Goal: Task Accomplishment & Management: Complete application form

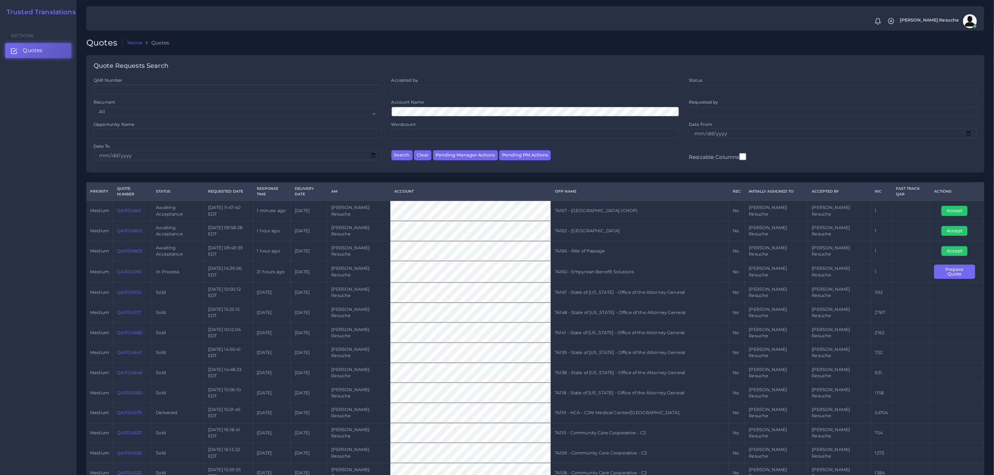
click at [126, 208] on link "QAR124841" at bounding box center [129, 210] width 25 height 5
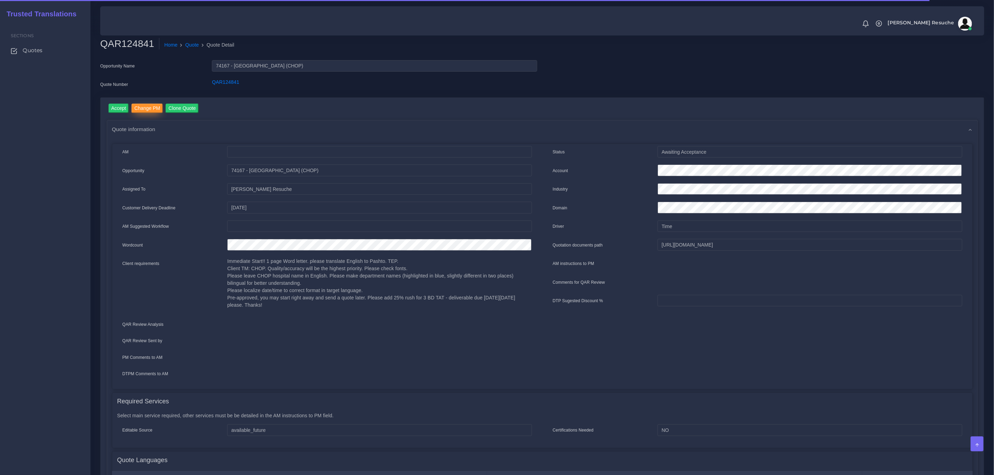
click at [141, 106] on input "Change PM" at bounding box center [147, 108] width 31 height 9
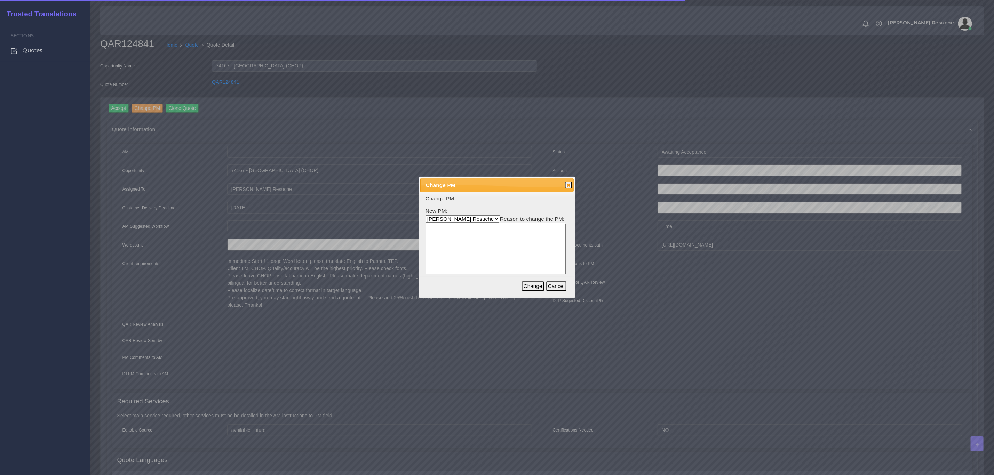
click at [469, 216] on select "Aldana Resuche Ana Whitby PM Beatriz Lacerda Dana Rossi Diego Leotta Gabriela S…" at bounding box center [463, 218] width 74 height 7
select select "3e925e02-f17d-4791-9412-c46ab5cb8daa"
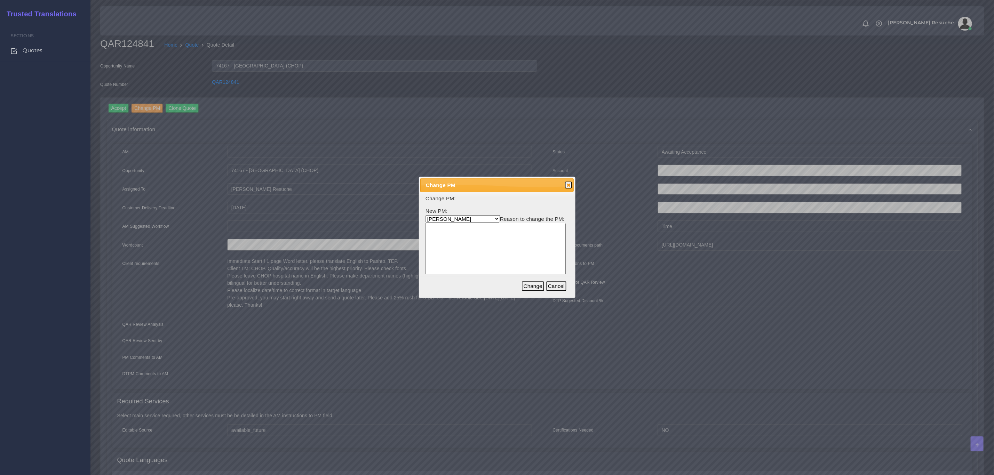
click at [426, 215] on select "Aldana Resuche Ana Whitby PM Beatriz Lacerda Dana Rossi Diego Leotta Gabriela S…" at bounding box center [463, 218] width 74 height 7
click at [483, 273] on textarea at bounding box center [496, 256] width 140 height 66
type textarea "Workload"
click at [536, 286] on button "Change" at bounding box center [533, 286] width 22 height 10
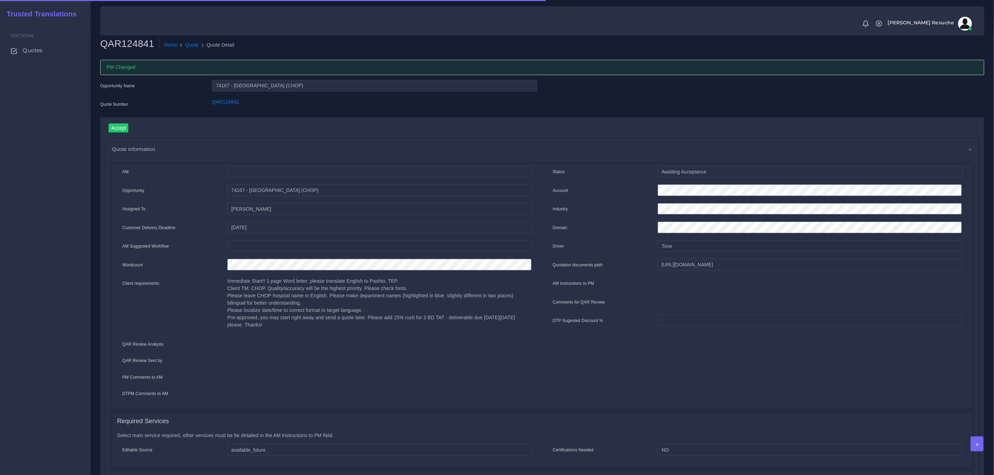
click at [186, 44] on link "Quote" at bounding box center [192, 44] width 14 height 7
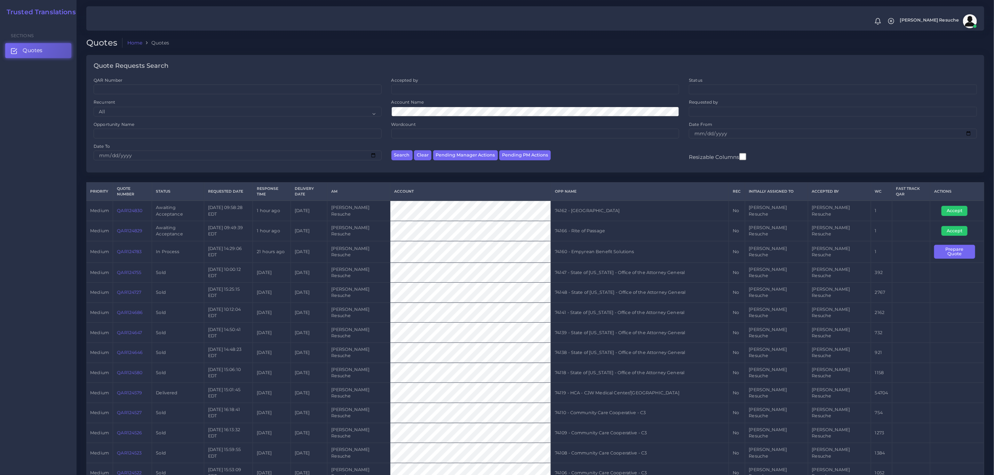
click at [133, 208] on link "QAR124830" at bounding box center [129, 210] width 25 height 5
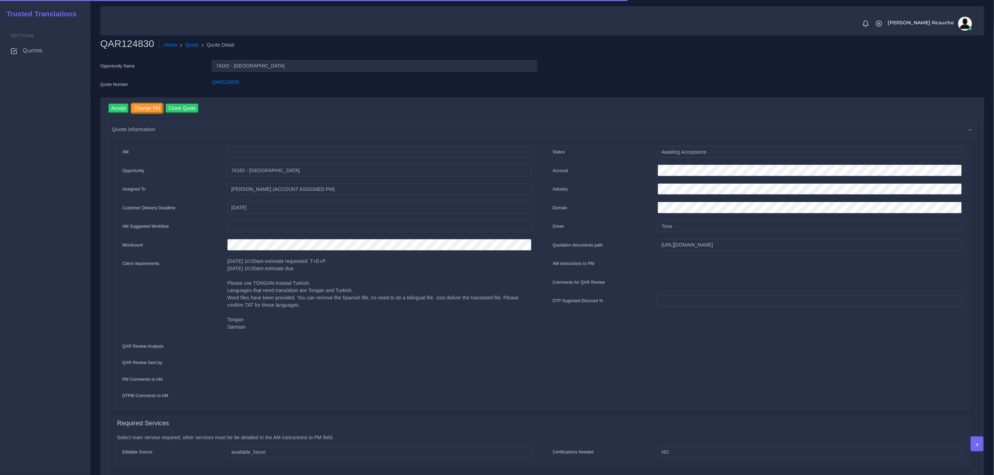
click at [156, 108] on input "Change PM" at bounding box center [147, 108] width 31 height 9
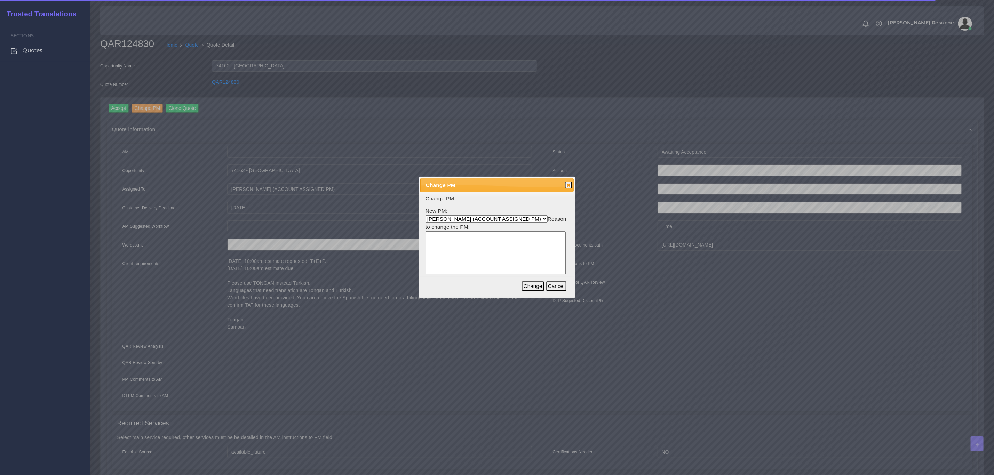
click at [475, 222] on select "Aldana Resuche (ACCOUNT ASSIGNED PM) Ana Whitby PM Beatriz Lacerda Dana Rossi D…" at bounding box center [487, 218] width 122 height 7
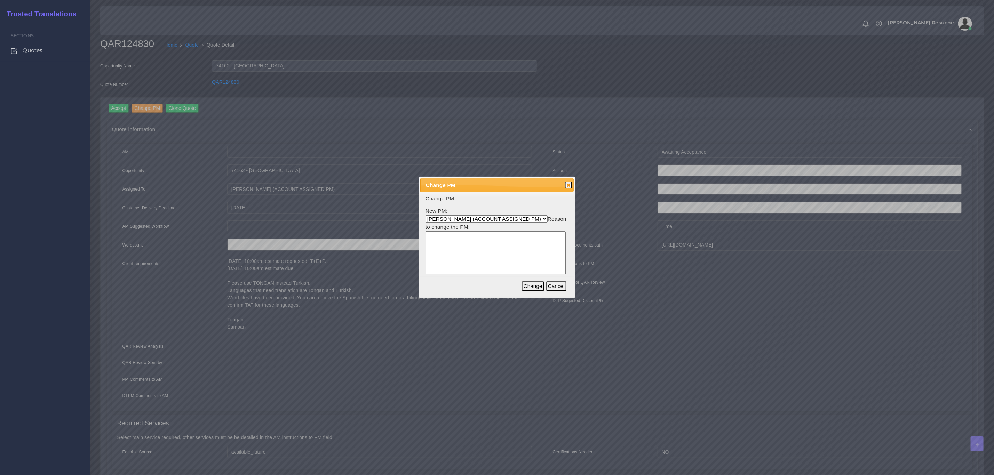
select select "3e925e02-f17d-4791-9412-c46ab5cb8daa"
click at [426, 215] on select "Aldana Resuche (ACCOUNT ASSIGNED PM) Ana Whitby PM Beatriz Lacerda Dana Rossi D…" at bounding box center [487, 218] width 122 height 7
click at [473, 253] on textarea at bounding box center [496, 264] width 140 height 66
type textarea "Workload"
click at [540, 284] on button "Change" at bounding box center [533, 286] width 22 height 10
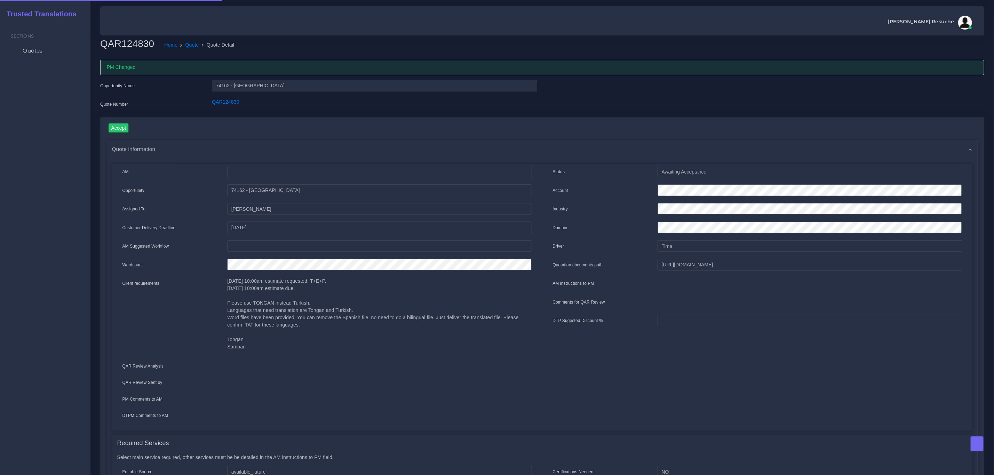
click at [191, 42] on link "Quote" at bounding box center [192, 44] width 14 height 7
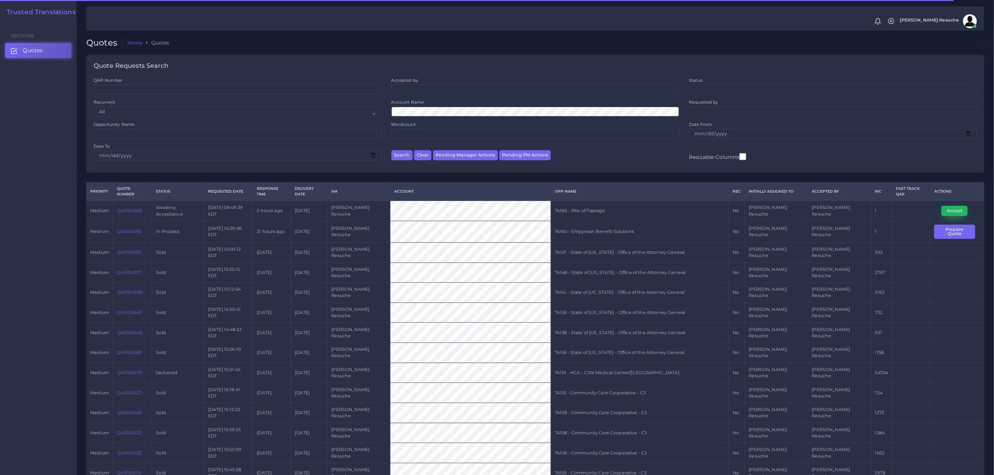
click at [951, 206] on button "Accept" at bounding box center [955, 211] width 26 height 10
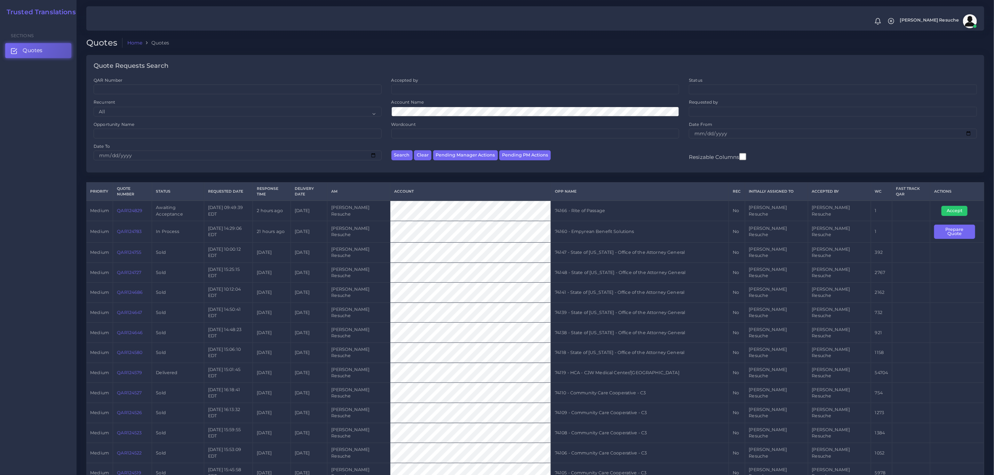
click at [601, 201] on td "74166 - Rite of Passage" at bounding box center [640, 211] width 178 height 20
copy tr "74166 - Rite of Passage"
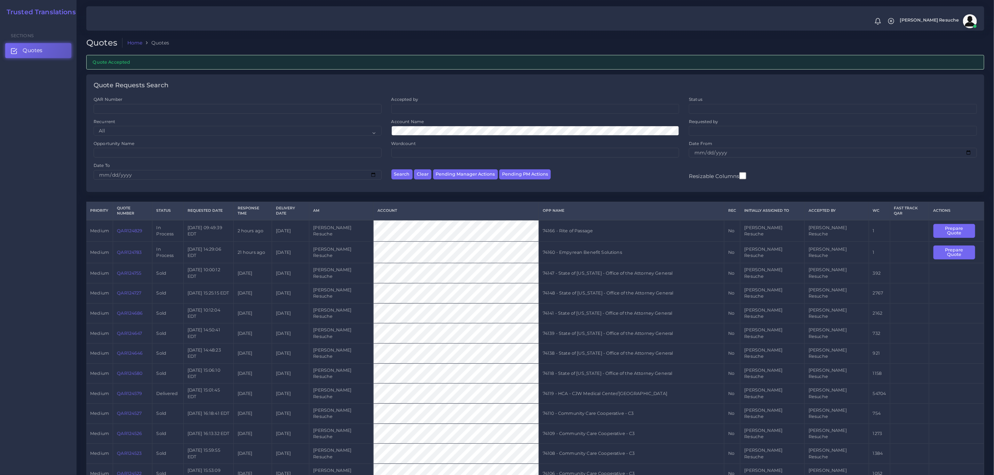
click at [942, 250] on td "Prepare Quote" at bounding box center [956, 253] width 55 height 22
click at [943, 246] on button "Prepare Quote" at bounding box center [955, 253] width 42 height 14
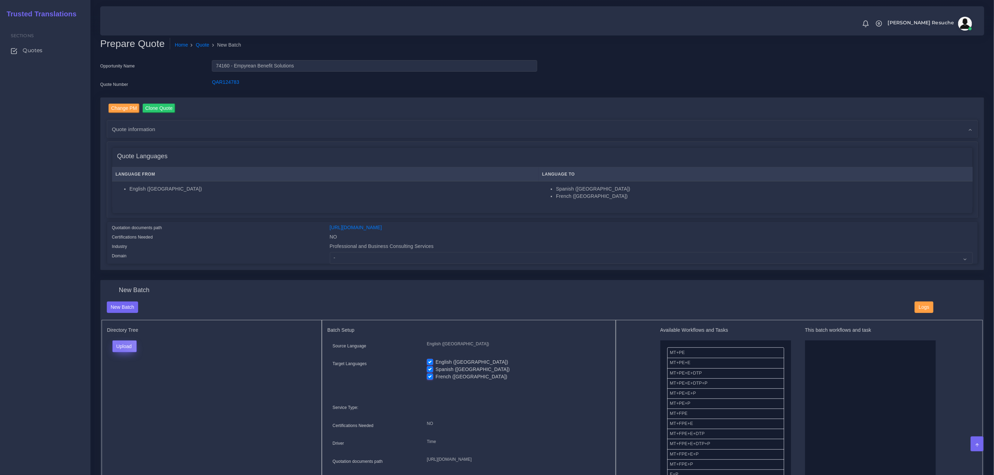
click at [118, 348] on button "Upload" at bounding box center [124, 347] width 25 height 12
click at [135, 371] on label "Files" at bounding box center [137, 373] width 48 height 9
click at [373, 261] on select "- Advertising and Media Agriculture, Forestry and Fishing Architecture, Buildin…" at bounding box center [651, 258] width 643 height 12
select select "Professional and Business Consulting Services"
click at [330, 252] on select "- Advertising and Media Agriculture, Forestry and Fishing Architecture, Buildin…" at bounding box center [651, 258] width 643 height 12
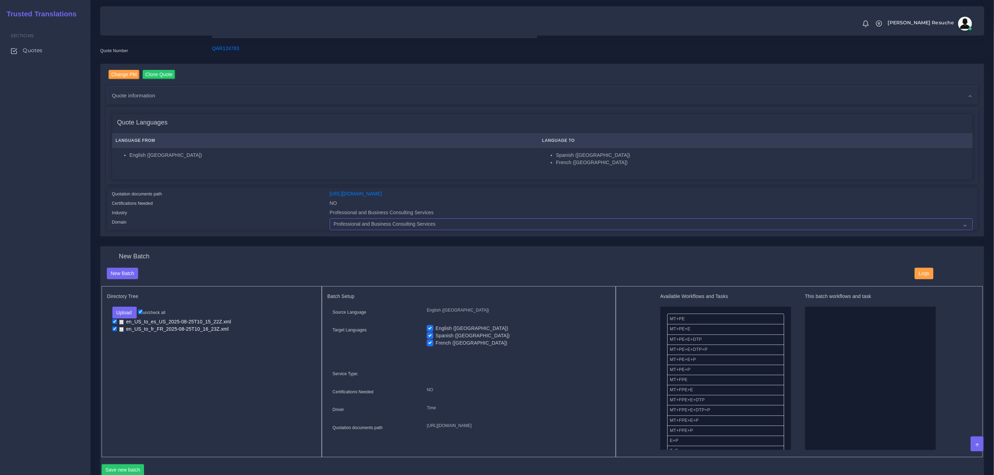
scroll to position [52, 0]
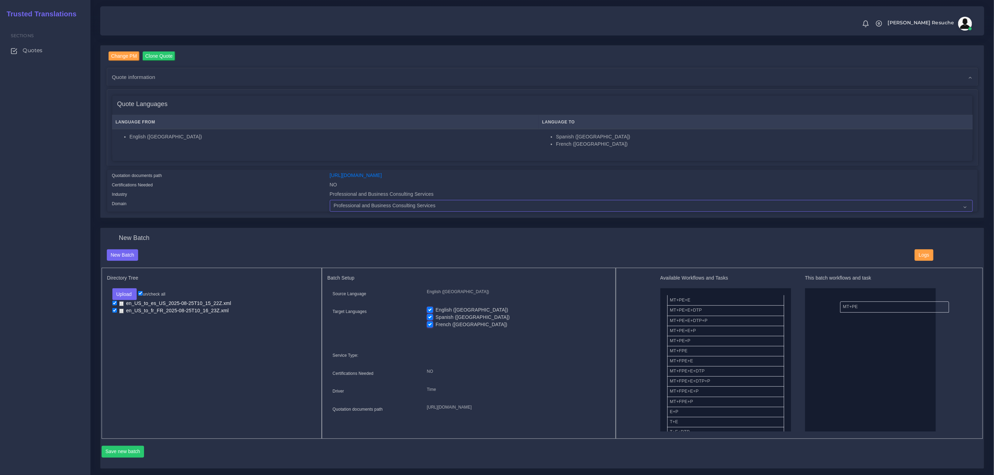
drag, startPoint x: 721, startPoint y: 298, endPoint x: 898, endPoint y: 304, distance: 177.2
drag, startPoint x: 704, startPoint y: 348, endPoint x: 822, endPoint y: 334, distance: 119.1
click at [436, 310] on label "English ([GEOGRAPHIC_DATA])" at bounding box center [472, 310] width 73 height 7
click at [432, 310] on input "English ([GEOGRAPHIC_DATA])" at bounding box center [430, 310] width 6 height 6
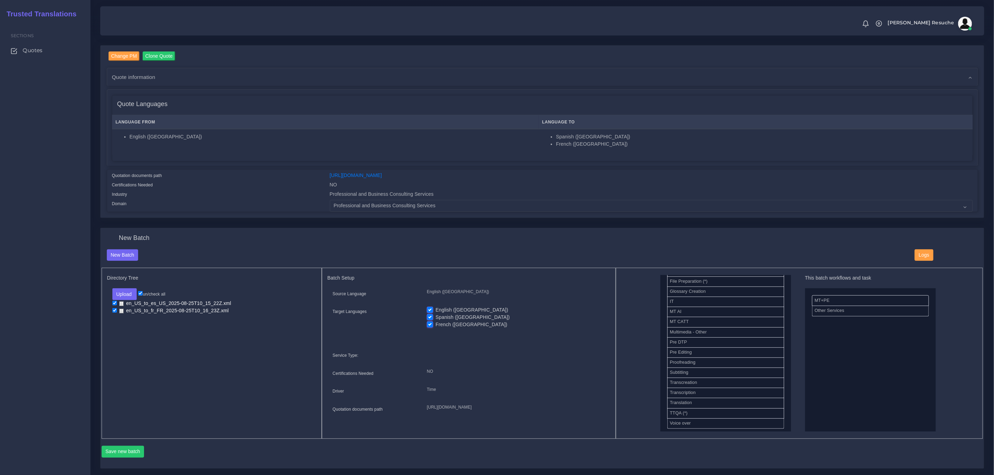
checkbox input "false"
click at [436, 325] on label "French ([GEOGRAPHIC_DATA])" at bounding box center [472, 324] width 72 height 7
click at [431, 325] on input "French ([GEOGRAPHIC_DATA])" at bounding box center [430, 324] width 6 height 6
checkbox input "false"
click at [116, 312] on input "checkbox" at bounding box center [114, 310] width 5 height 5
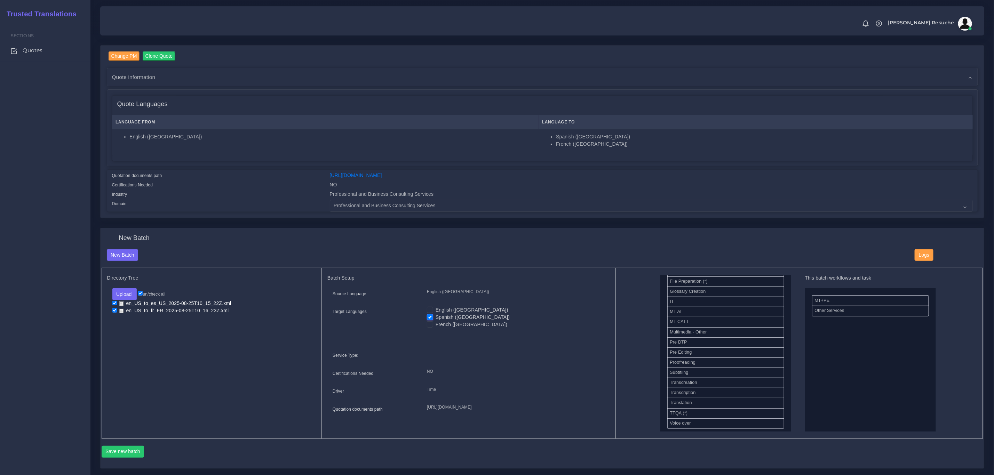
checkbox input "false"
click at [125, 453] on button "Save new batch" at bounding box center [123, 452] width 43 height 12
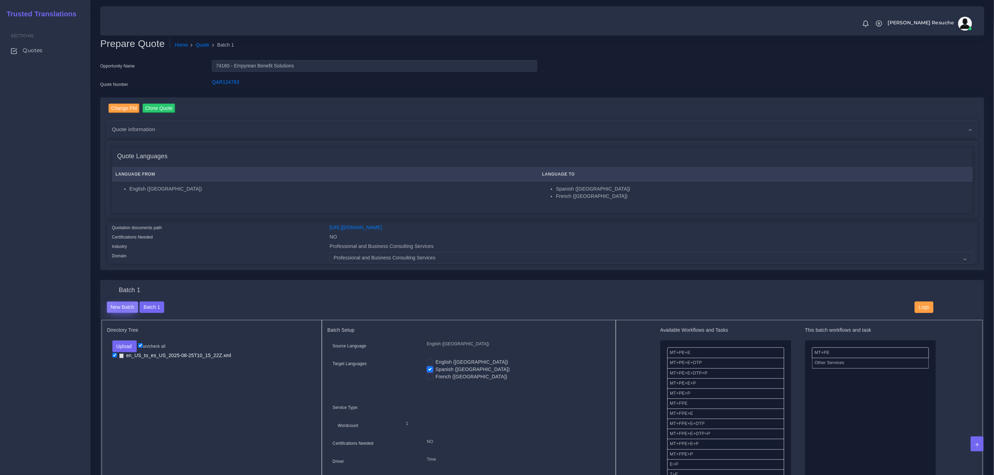
click at [122, 304] on button "New Batch" at bounding box center [123, 308] width 32 height 12
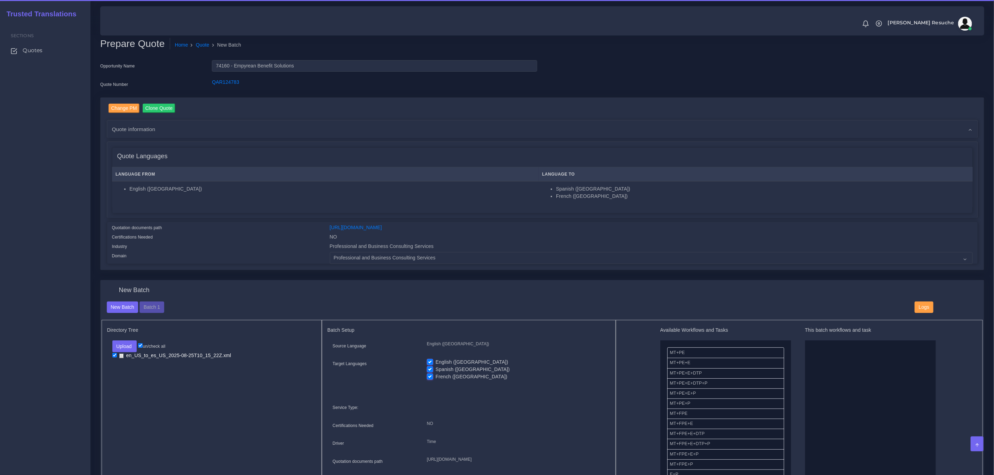
click at [437, 362] on label "English ([GEOGRAPHIC_DATA])" at bounding box center [472, 362] width 73 height 7
click at [433, 362] on input "English ([GEOGRAPHIC_DATA])" at bounding box center [430, 362] width 6 height 6
checkbox input "false"
click at [436, 370] on label "Spanish ([GEOGRAPHIC_DATA])" at bounding box center [473, 369] width 74 height 7
click at [430, 370] on input "Spanish ([GEOGRAPHIC_DATA])" at bounding box center [430, 369] width 6 height 6
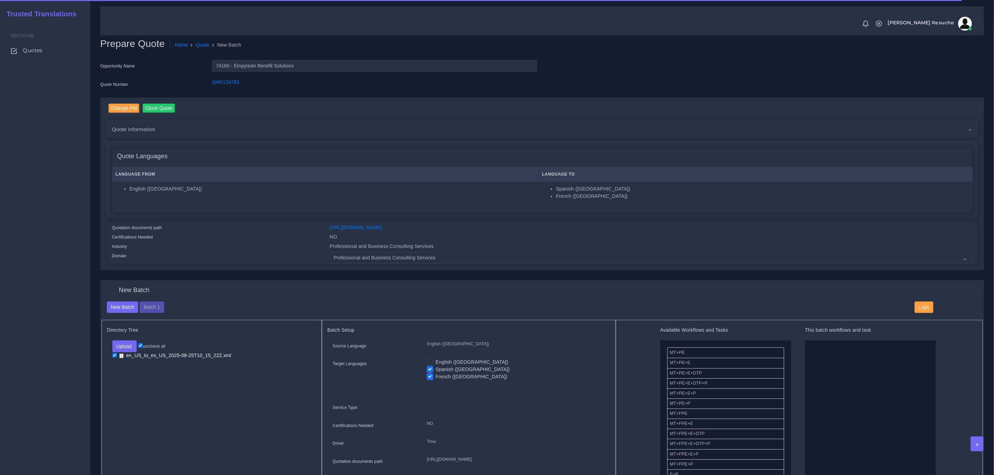
checkbox input "false"
click at [133, 346] on button "Upload" at bounding box center [124, 347] width 25 height 12
click at [135, 375] on label "Files" at bounding box center [137, 373] width 48 height 9
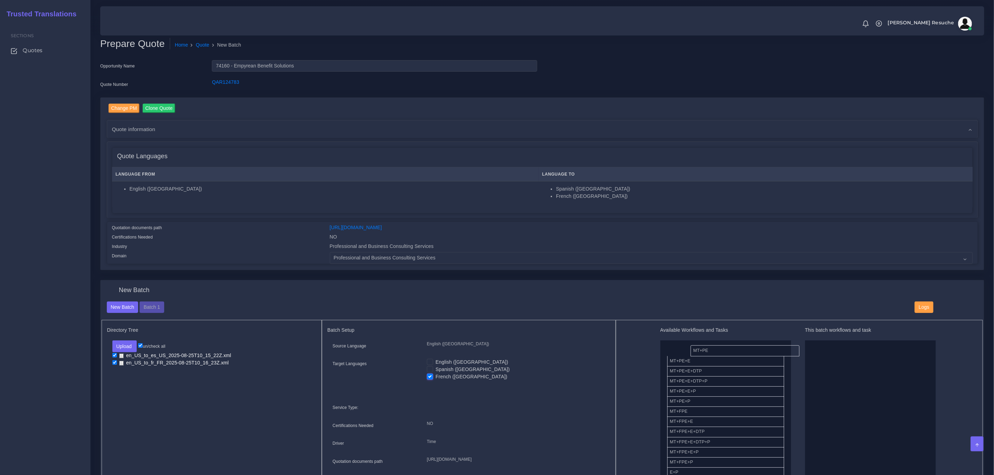
drag, startPoint x: 704, startPoint y: 352, endPoint x: 812, endPoint y: 364, distance: 109.2
drag, startPoint x: 698, startPoint y: 452, endPoint x: 831, endPoint y: 380, distance: 151.7
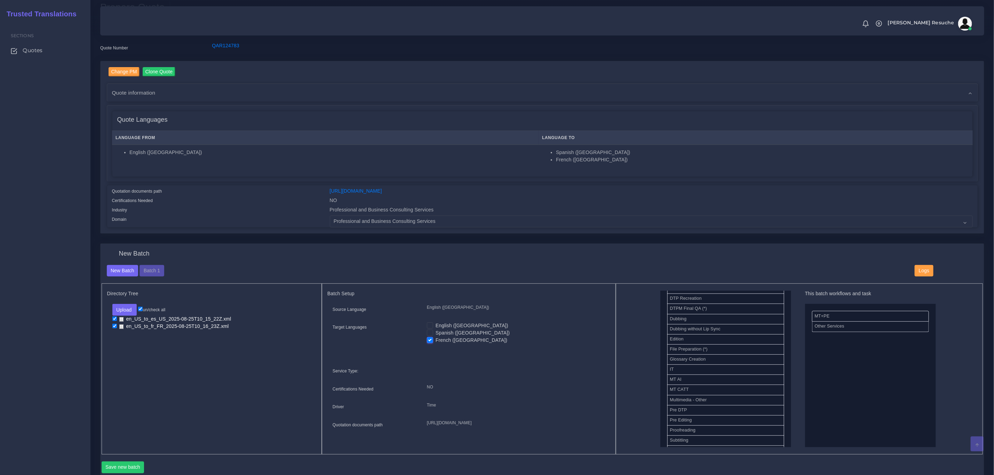
scroll to position [52, 0]
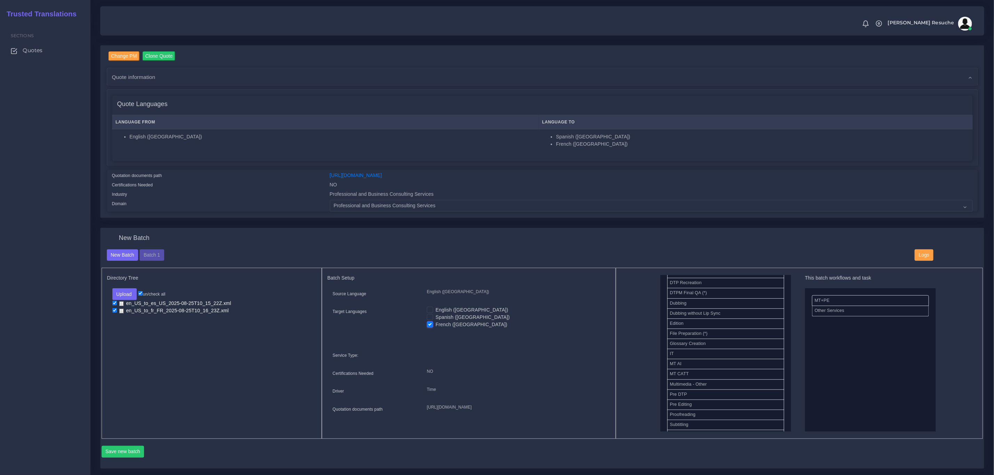
click at [114, 303] on input "checkbox" at bounding box center [114, 303] width 5 height 5
checkbox input "false"
click at [111, 452] on button "Save new batch" at bounding box center [123, 452] width 43 height 12
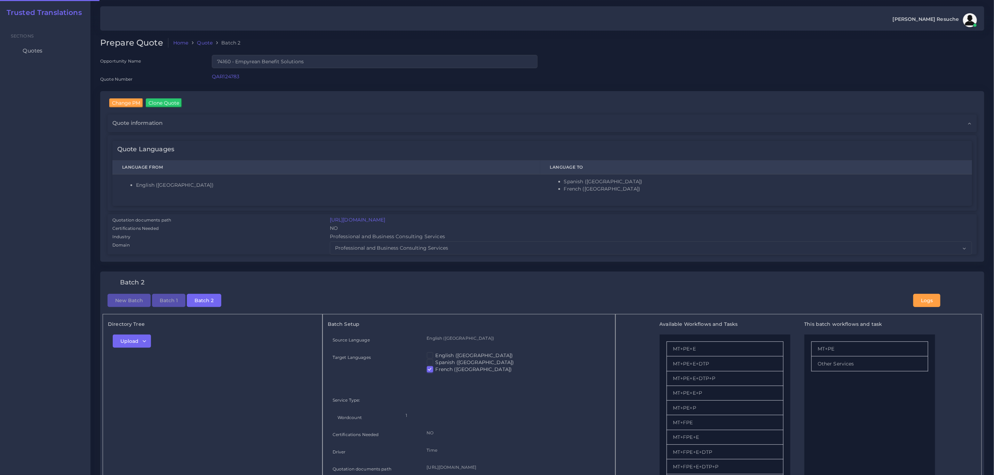
checkbox input "true"
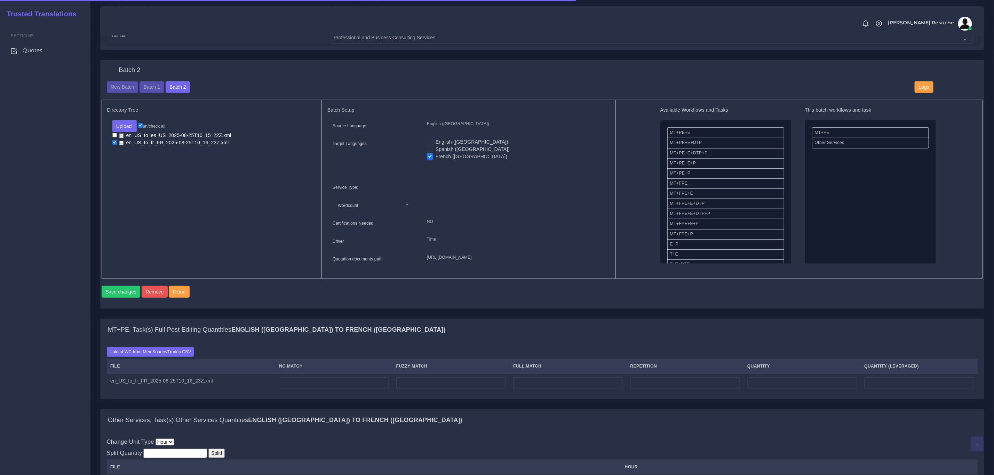
scroll to position [261, 0]
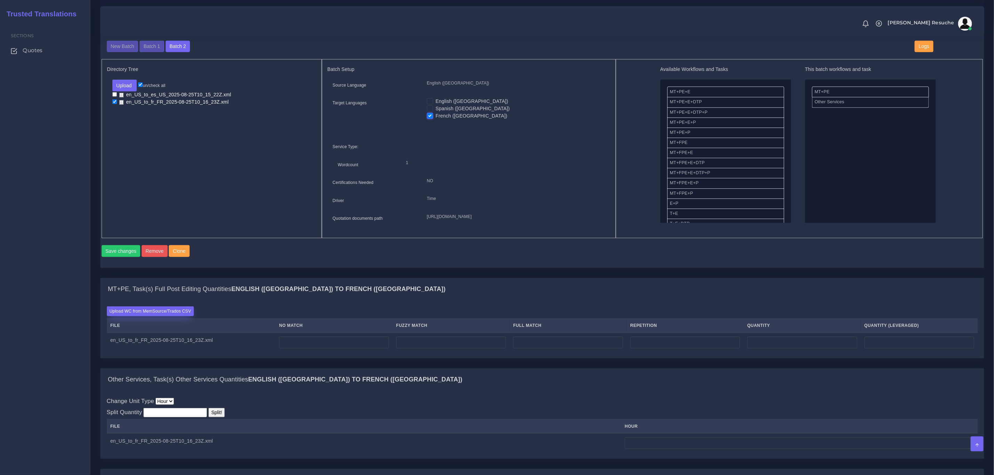
click at [181, 316] on label "Upload WC from MemSource/Trados CSV" at bounding box center [150, 311] width 87 height 9
click at [0, 0] on input "Upload WC from MemSource/Trados CSV" at bounding box center [0, 0] width 0 height 0
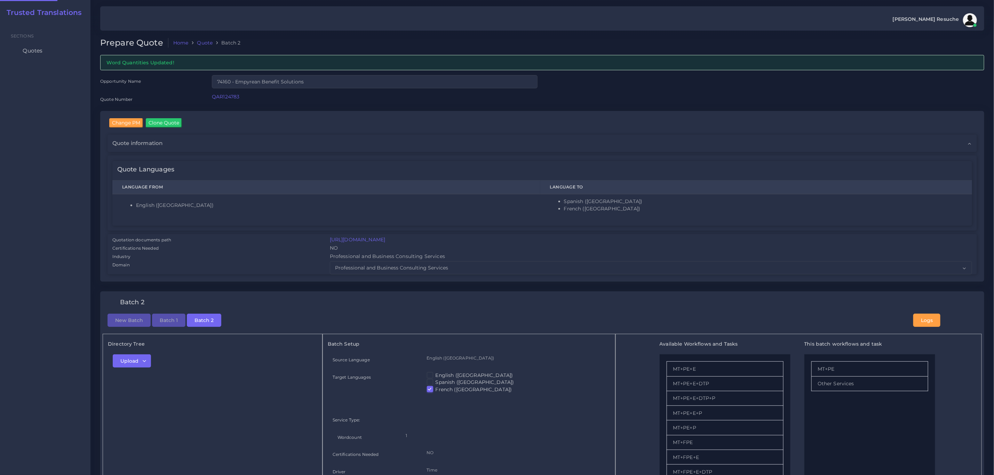
checkbox input "true"
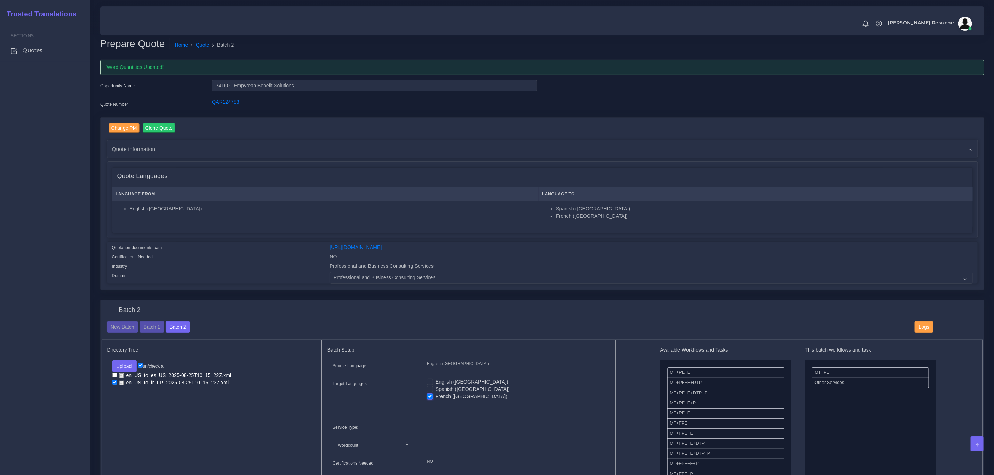
click at [231, 323] on div "New Batch Batch 1 Batch 2" at bounding box center [506, 328] width 808 height 12
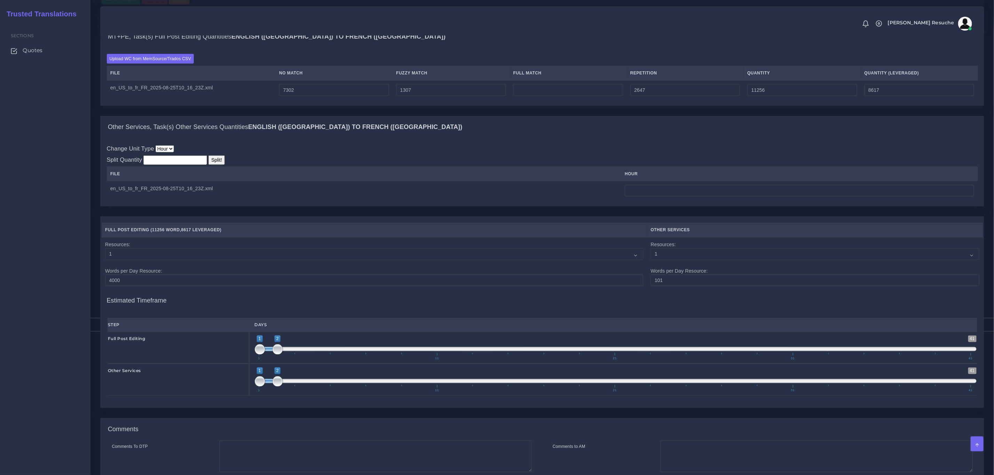
scroll to position [522, 0]
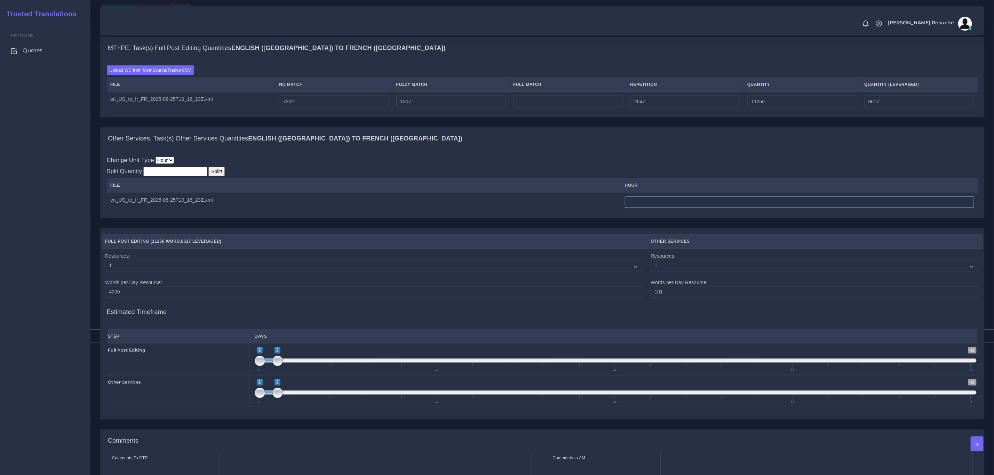
click at [821, 208] on input "number" at bounding box center [799, 203] width 349 height 12
click at [775, 169] on div "Change Unit Type Hour Split Quantity Split! File hour" at bounding box center [542, 184] width 883 height 68
click at [718, 208] on input "number" at bounding box center [799, 203] width 349 height 12
type input "3"
drag, startPoint x: 763, startPoint y: 161, endPoint x: 761, endPoint y: 158, distance: 3.9
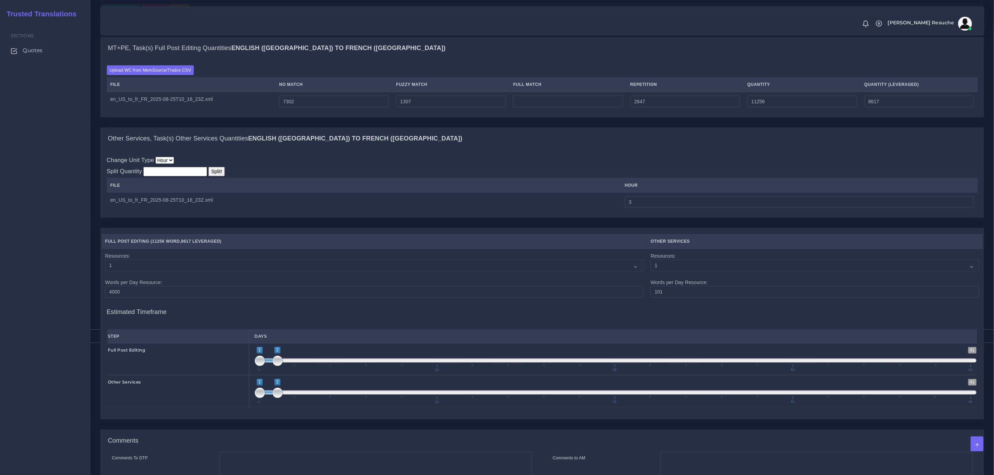
click at [763, 150] on div "Other Services, Task(s) Other Services Quantities English (US) TO French (Canad…" at bounding box center [542, 139] width 883 height 22
click at [676, 127] on div "MT+PE, Task(s) Full Post Editing Quantities English (US) TO French (Canada) Upl…" at bounding box center [542, 82] width 895 height 90
click at [650, 210] on td "3" at bounding box center [799, 201] width 357 height 19
drag, startPoint x: 648, startPoint y: 213, endPoint x: 621, endPoint y: 220, distance: 27.2
click at [621, 212] on td "3" at bounding box center [799, 201] width 357 height 19
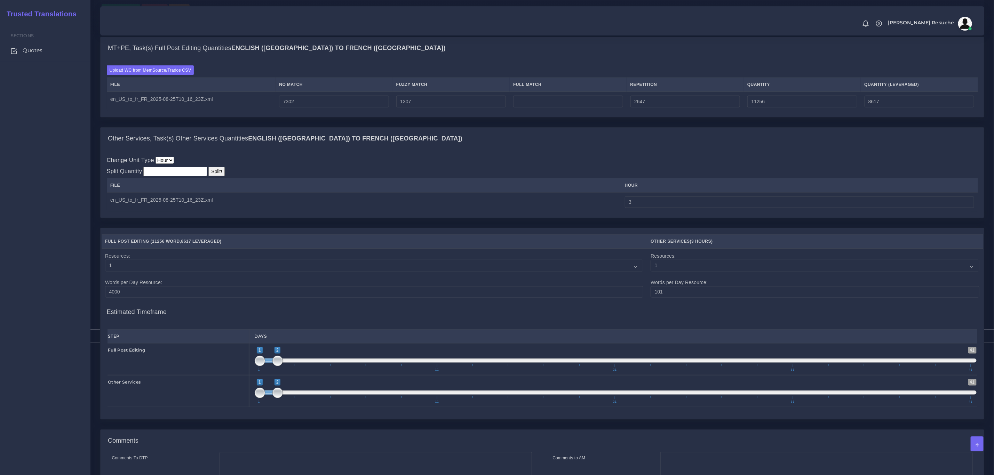
click at [651, 150] on div "Other Services, Task(s) Other Services Quantities English (US) TO French (Canad…" at bounding box center [542, 139] width 883 height 22
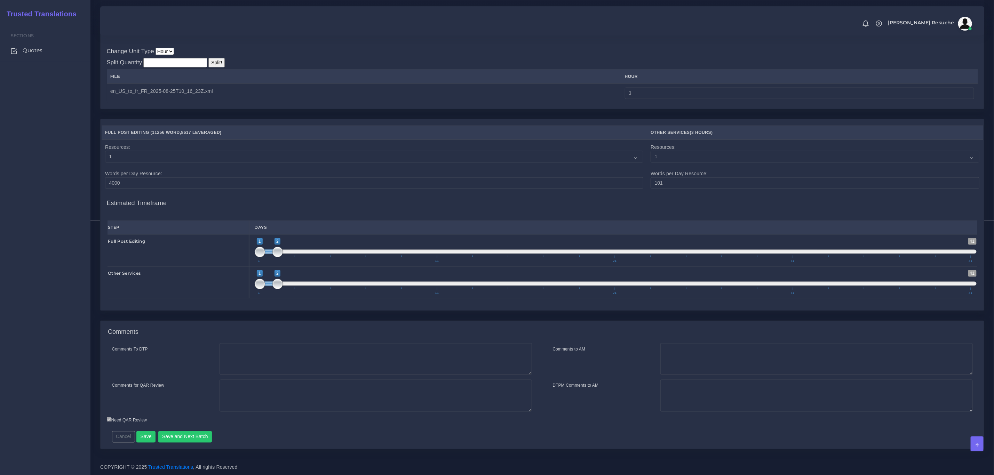
scroll to position [649, 0]
click at [148, 438] on button "Save" at bounding box center [145, 437] width 19 height 12
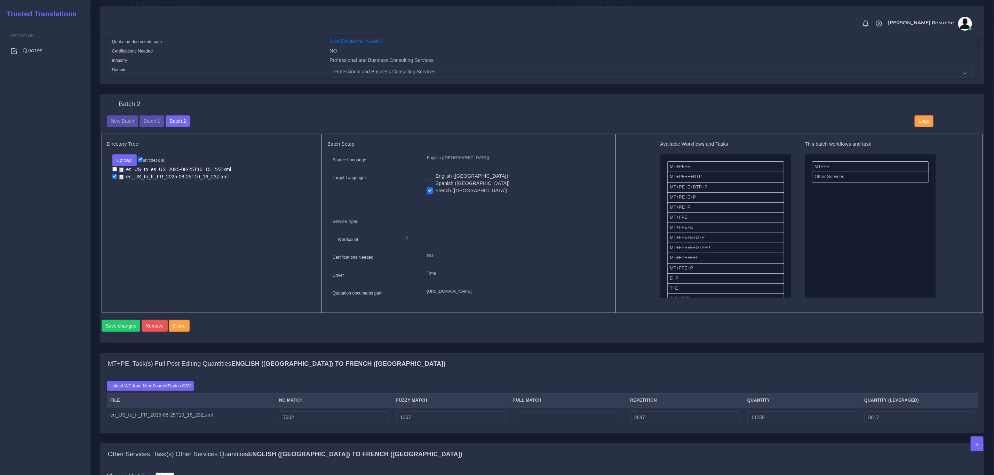
scroll to position [180, 0]
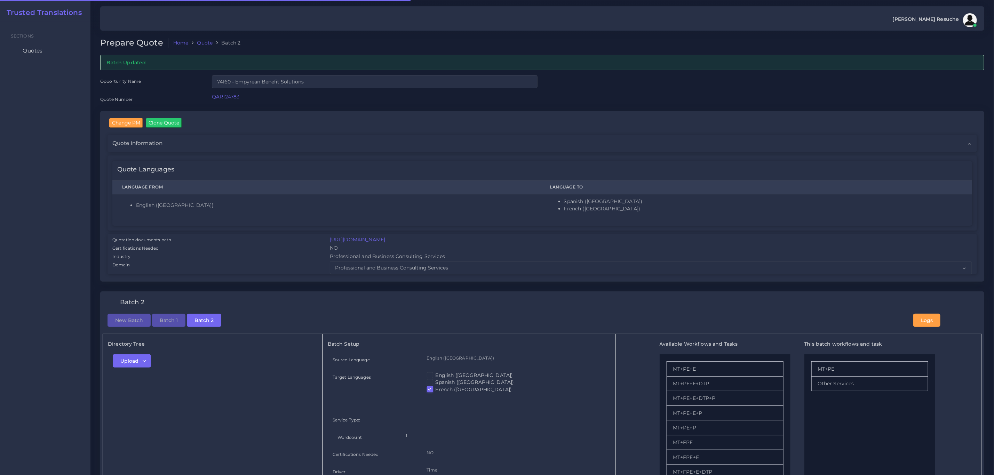
checkbox input "true"
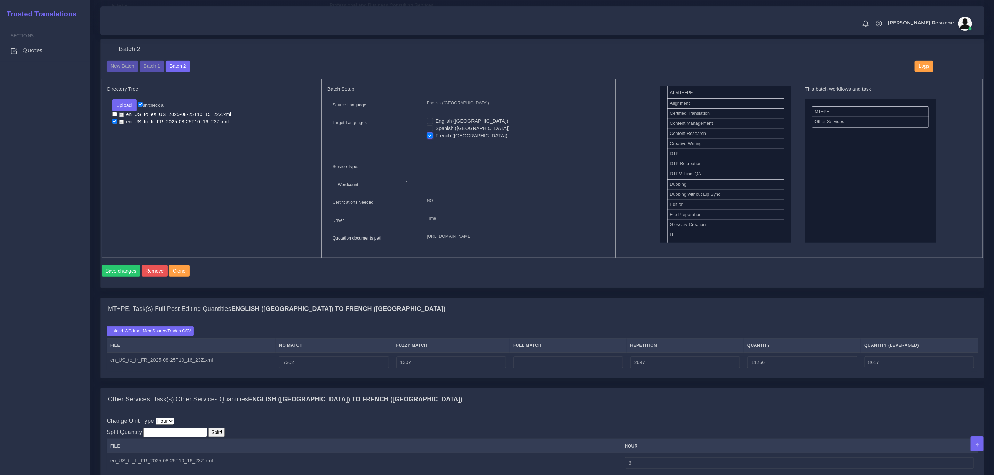
scroll to position [209, 0]
drag, startPoint x: 703, startPoint y: 224, endPoint x: 850, endPoint y: 124, distance: 177.8
click at [113, 277] on button "Save changes" at bounding box center [121, 271] width 39 height 12
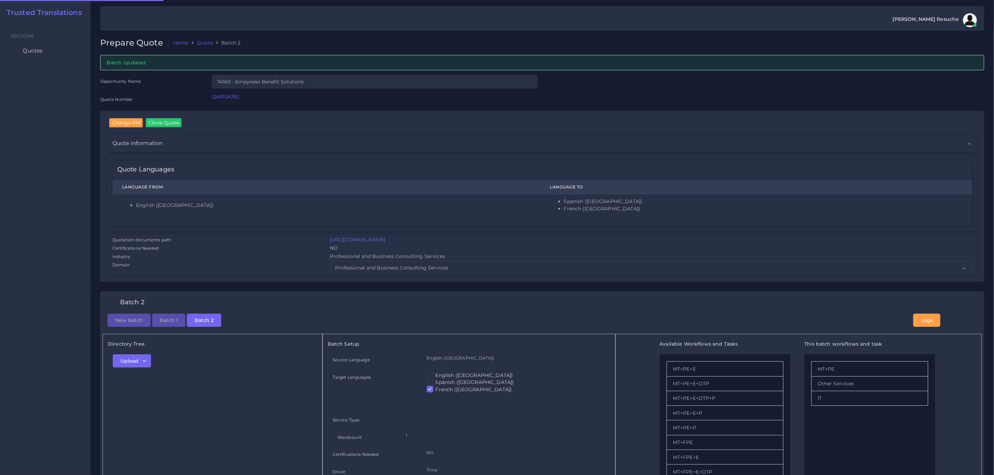
checkbox input "true"
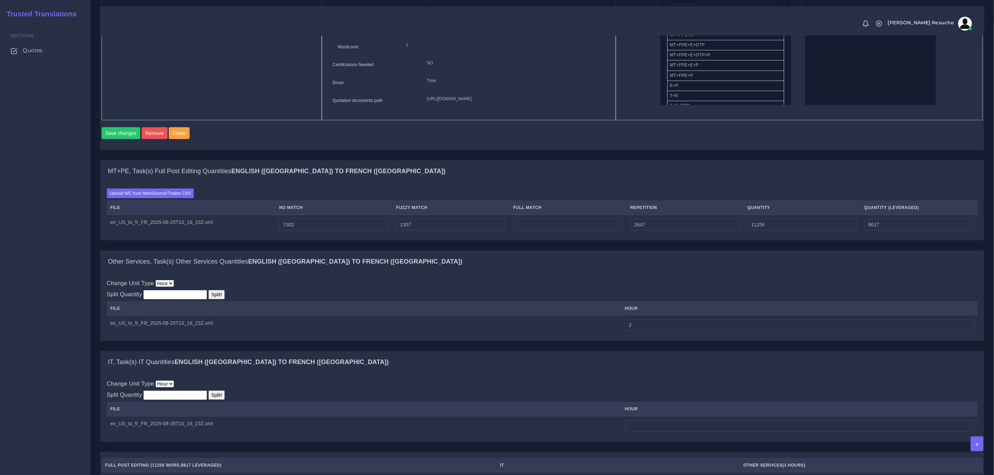
scroll to position [470, 0]
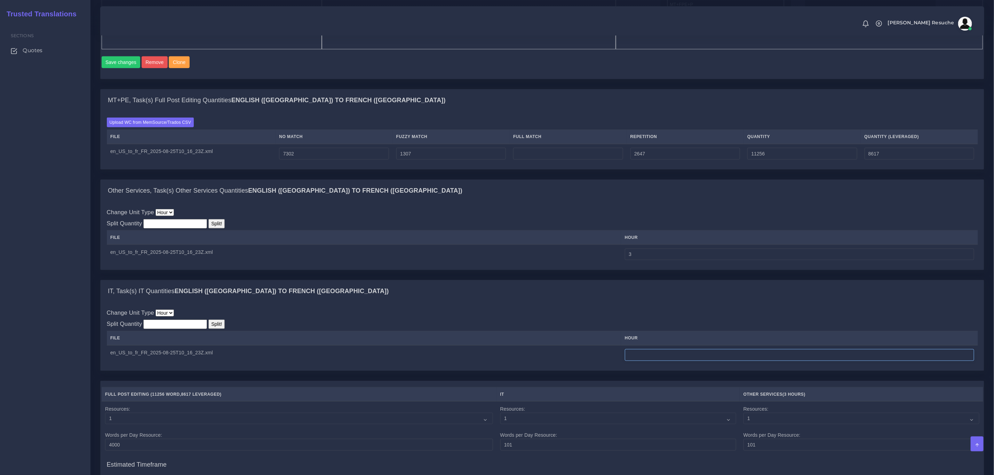
click at [691, 361] on input "number" at bounding box center [799, 355] width 349 height 12
type input "3"
drag, startPoint x: 640, startPoint y: 270, endPoint x: 619, endPoint y: 274, distance: 21.2
click at [619, 264] on tr "en_US_to_fr_FR_2025-08-25T10_16_23Z.xml 3" at bounding box center [542, 254] width 871 height 19
type input "2.5"
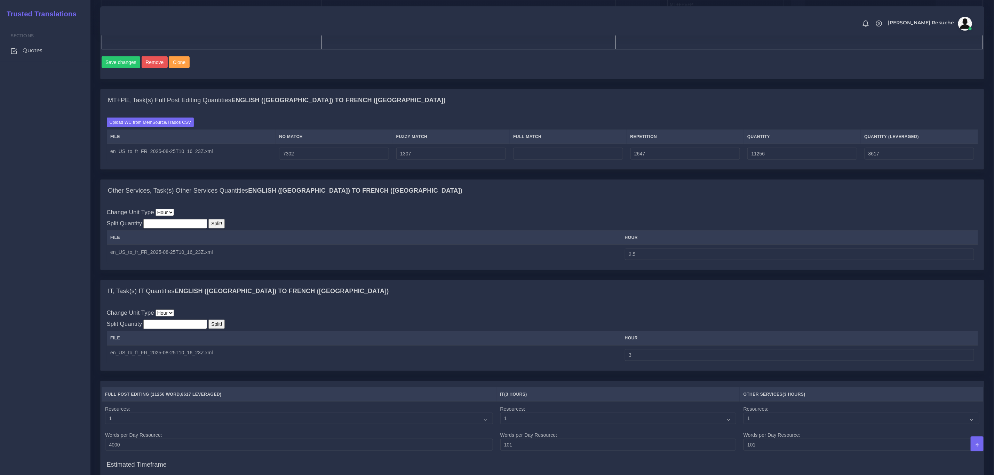
click at [649, 228] on div "Change Unit Type Hour Split Quantity Split! File hour 2.5" at bounding box center [542, 236] width 871 height 56
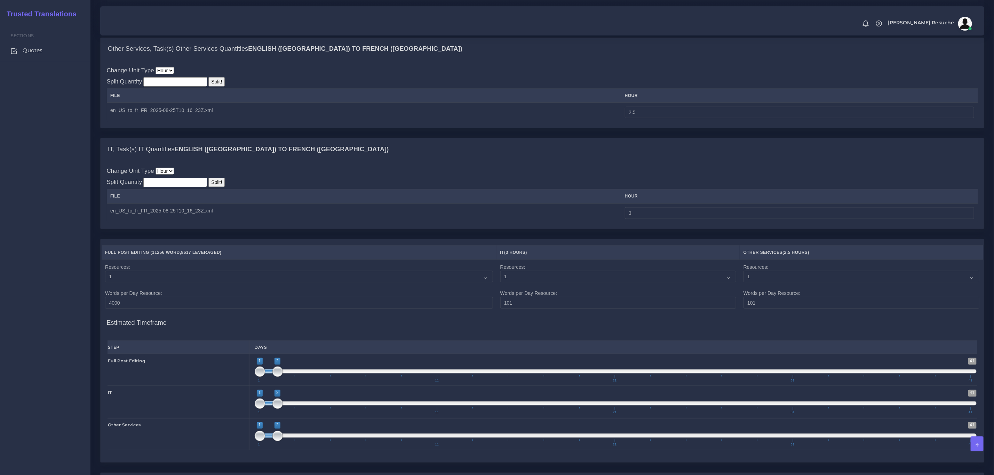
scroll to position [783, 0]
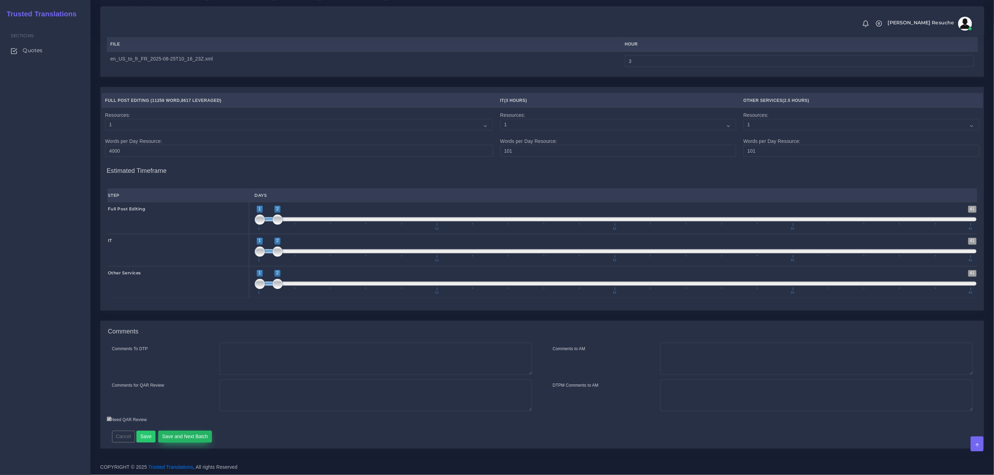
click at [175, 441] on button "Save and Next Batch" at bounding box center [185, 437] width 54 height 12
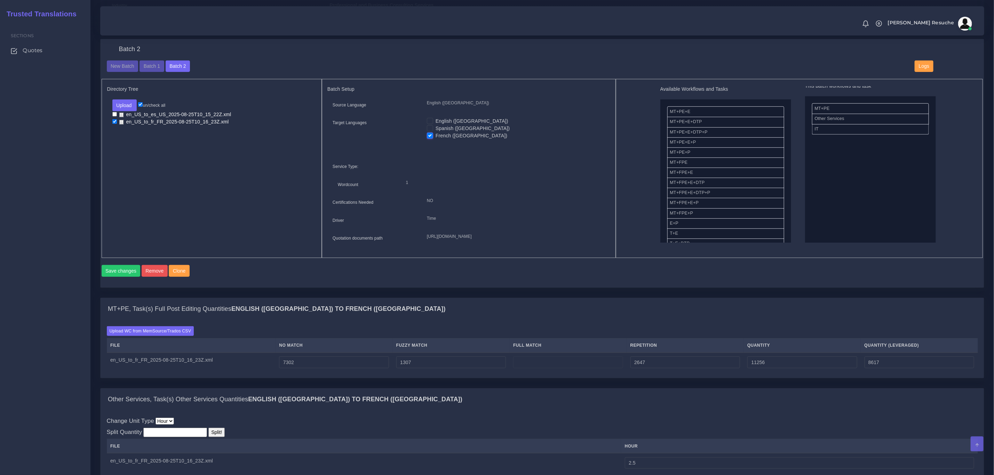
scroll to position [6, 0]
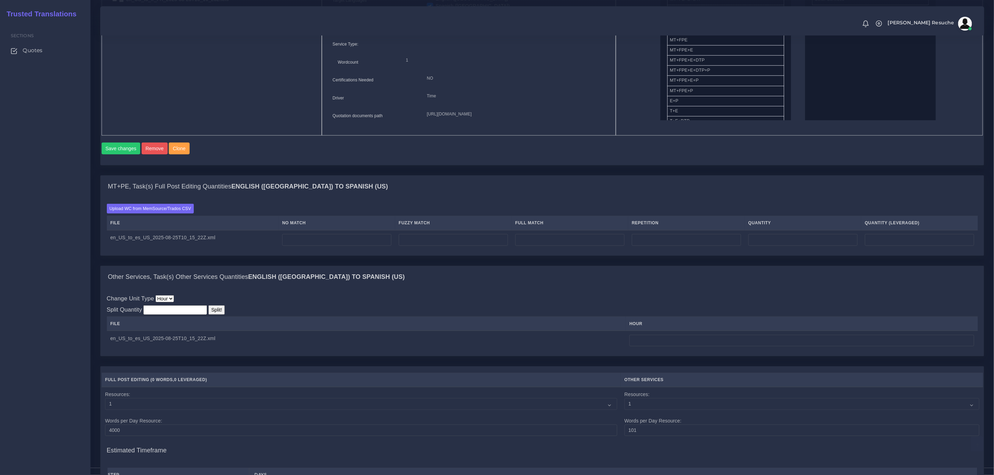
scroll to position [365, 0]
click at [132, 212] on label "Upload WC from MemSource/Trados CSV" at bounding box center [150, 206] width 87 height 9
click at [0, 0] on input "Upload WC from MemSource/Trados CSV" at bounding box center [0, 0] width 0 height 0
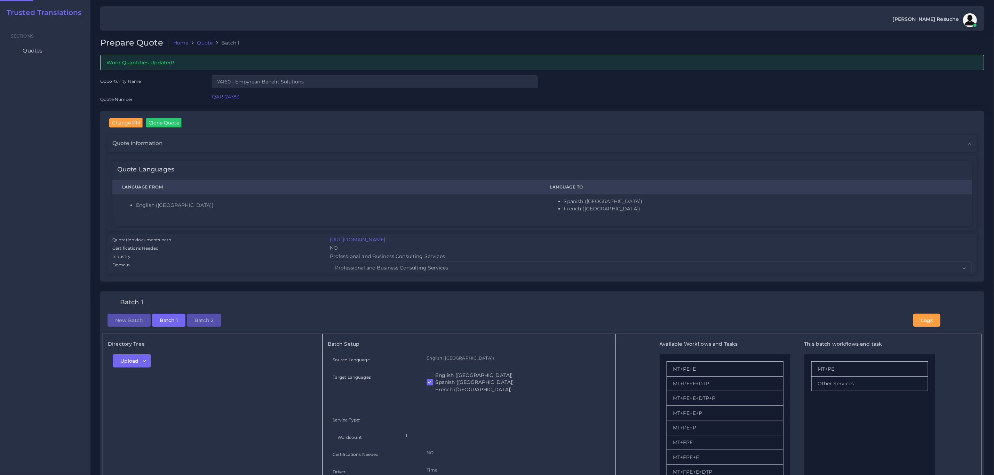
checkbox input "true"
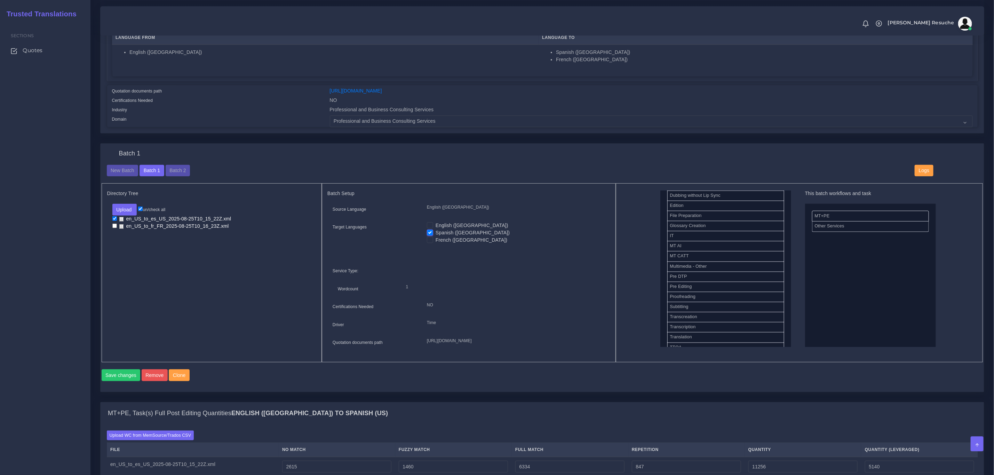
scroll to position [313, 0]
drag, startPoint x: 675, startPoint y: 225, endPoint x: 860, endPoint y: 244, distance: 185.7
click at [127, 381] on button "Save changes" at bounding box center [121, 376] width 39 height 12
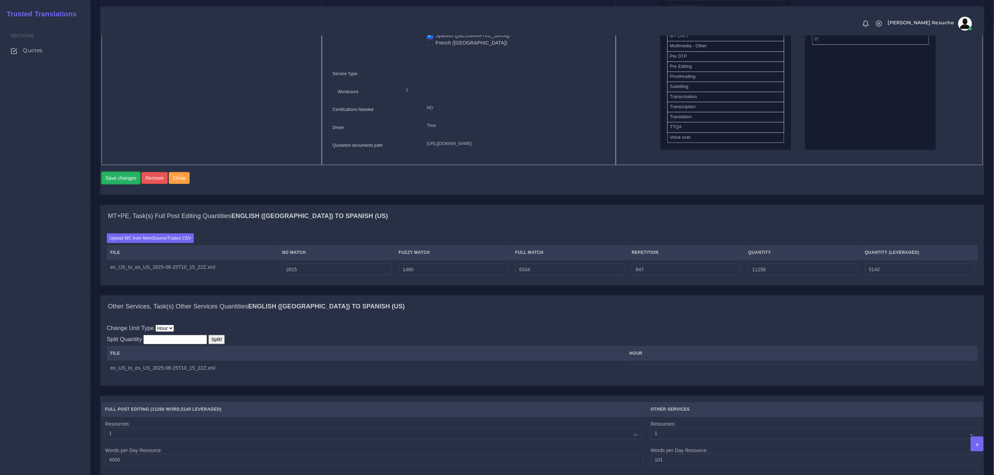
scroll to position [365, 0]
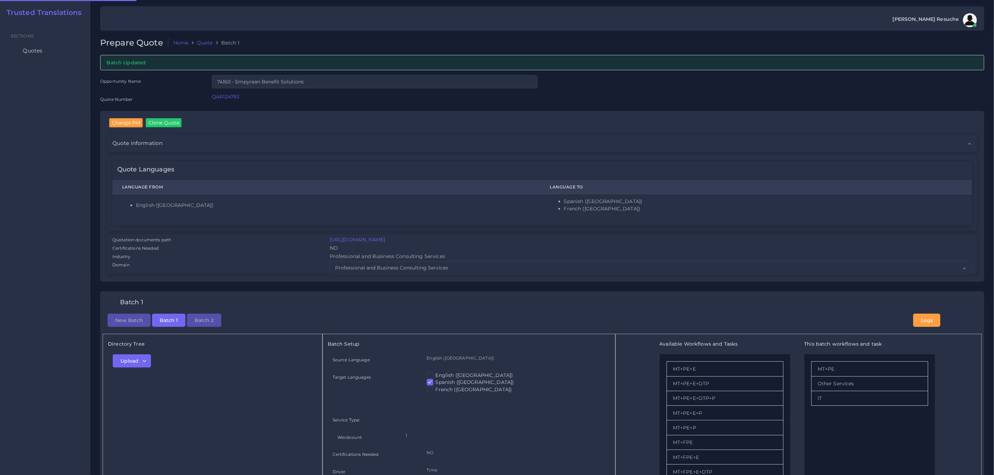
checkbox input "true"
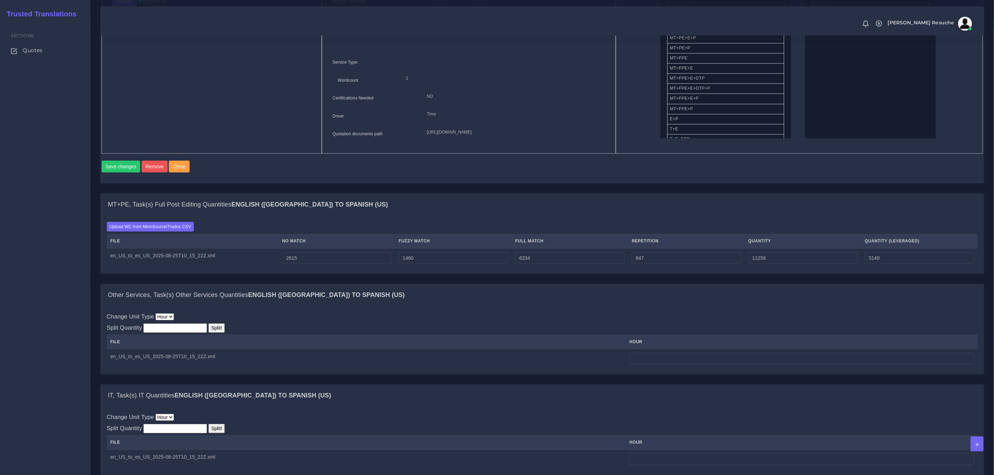
scroll to position [418, 0]
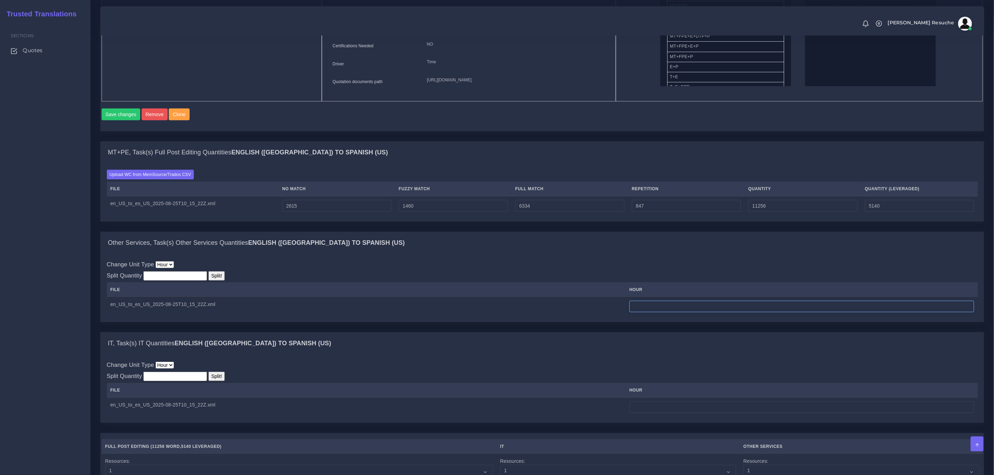
click at [643, 313] on input "number" at bounding box center [801, 307] width 345 height 12
type input "3"
click at [640, 254] on div "Other Services, Task(s) Other Services Quantities English (US) TO Spanish (US)" at bounding box center [542, 243] width 883 height 22
click at [653, 413] on input "number" at bounding box center [801, 408] width 345 height 12
type input "3"
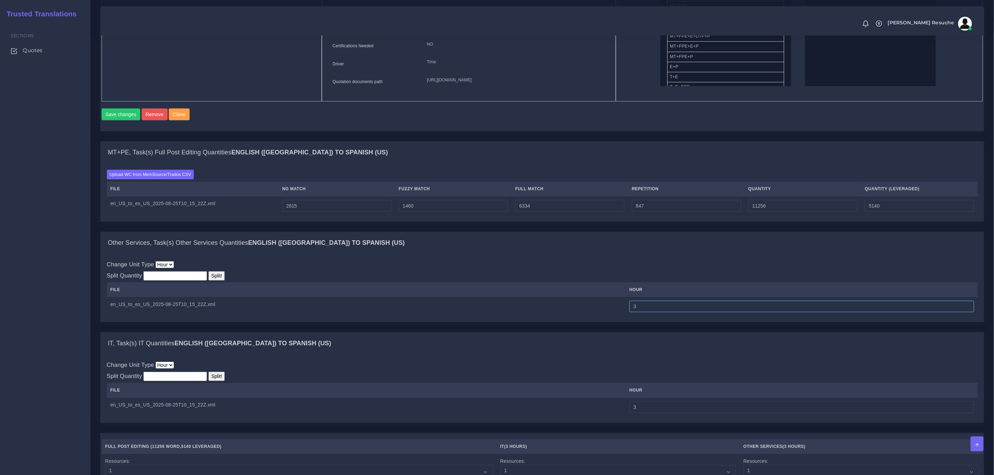
drag, startPoint x: 644, startPoint y: 320, endPoint x: 545, endPoint y: 326, distance: 99.7
click at [545, 316] on tr "en_US_to_es_US_2025-08-25T10_15_22Z.xml 3" at bounding box center [542, 306] width 871 height 19
type input "2.5"
click at [547, 316] on td "en_US_to_es_US_2025-08-25T10_15_22Z.xml" at bounding box center [366, 306] width 519 height 19
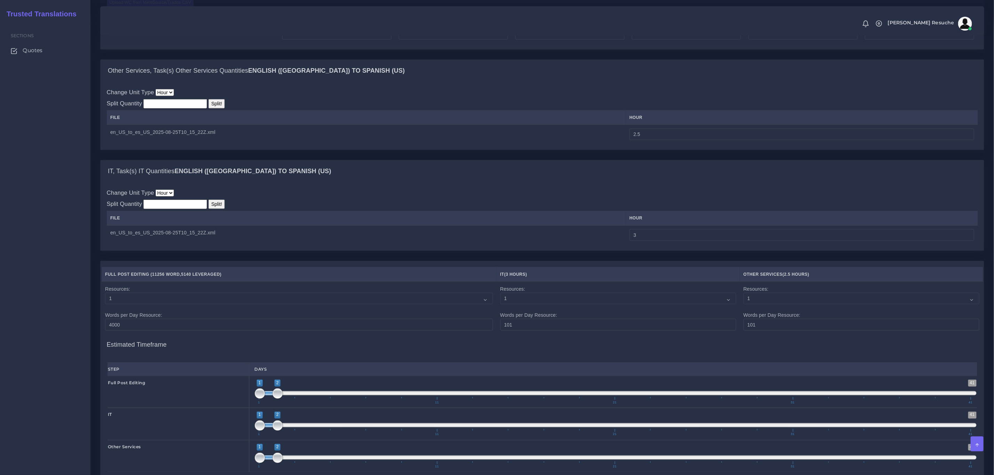
scroll to position [783, 0]
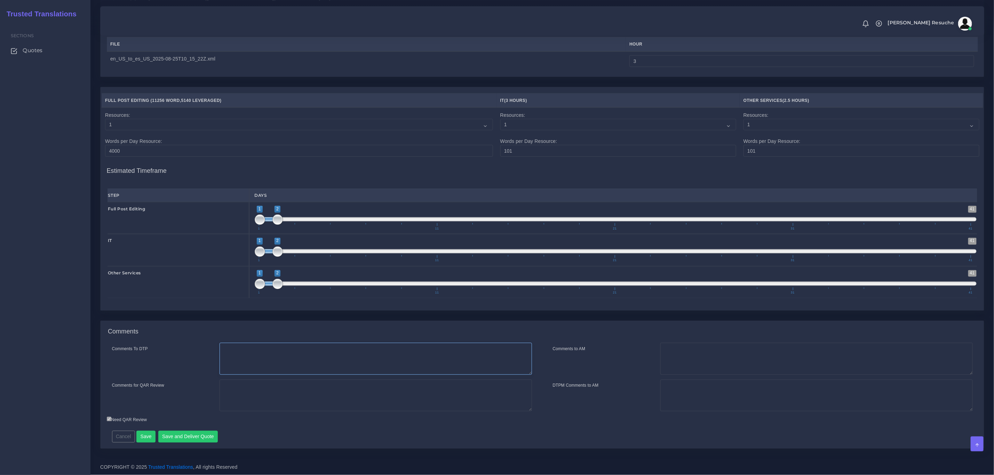
click at [362, 354] on textarea "Comments To DTP" at bounding box center [376, 359] width 312 height 32
type textarea "No DTP needed"
type textarea "c"
type textarea "Client requested PE only. IT time is for pre and post processing. Other service…"
click at [189, 437] on button "Save and Deliver Quote" at bounding box center [188, 437] width 60 height 12
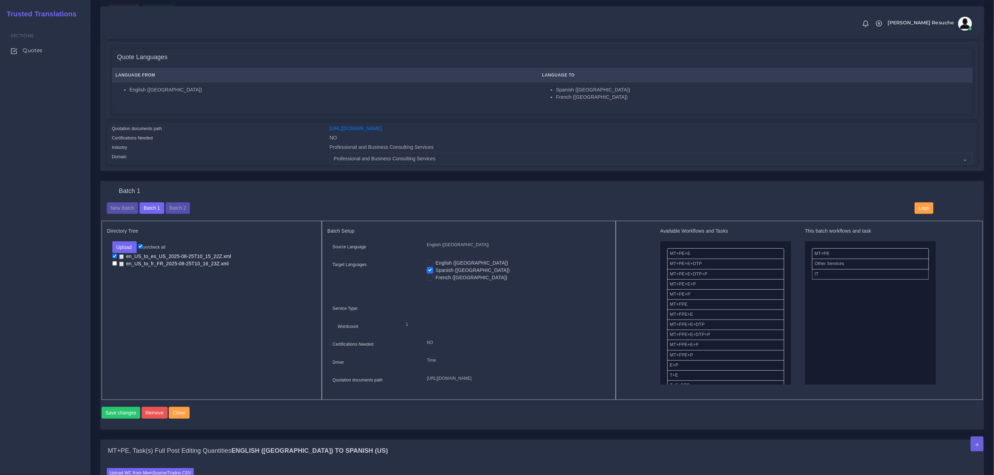
scroll to position [0, 0]
